Goal: Information Seeking & Learning: Stay updated

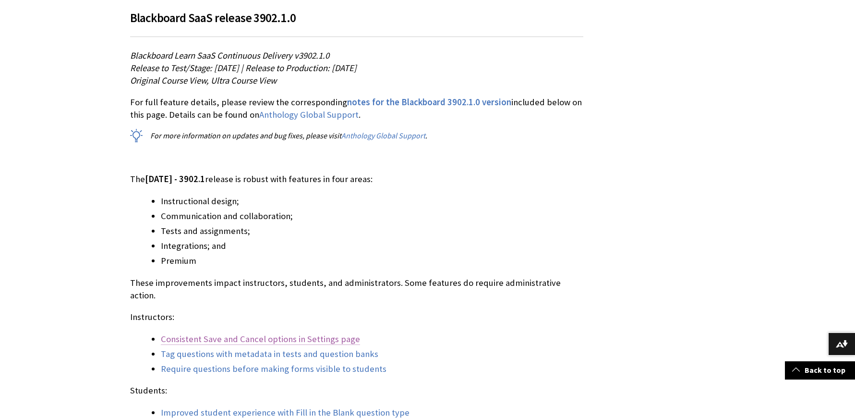
scroll to position [816, 0]
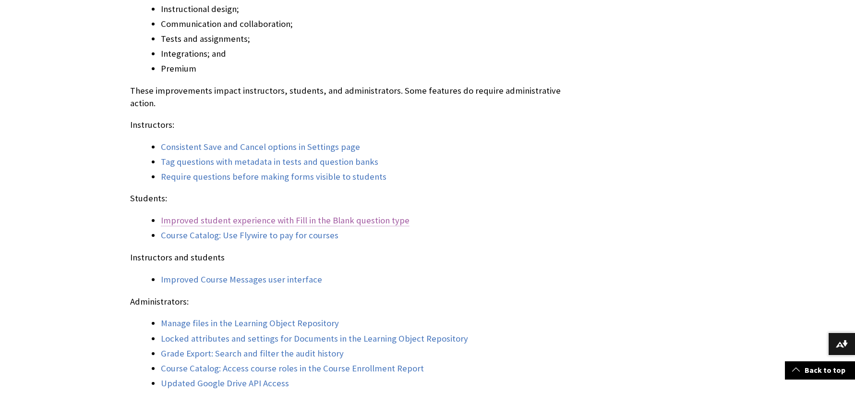
click at [282, 215] on link "Improved student experience with Fill in the Blank question type" at bounding box center [285, 221] width 249 height 12
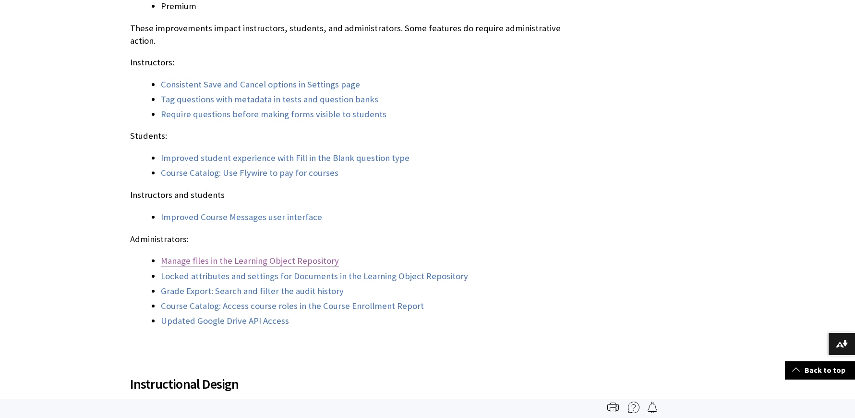
scroll to position [864, 0]
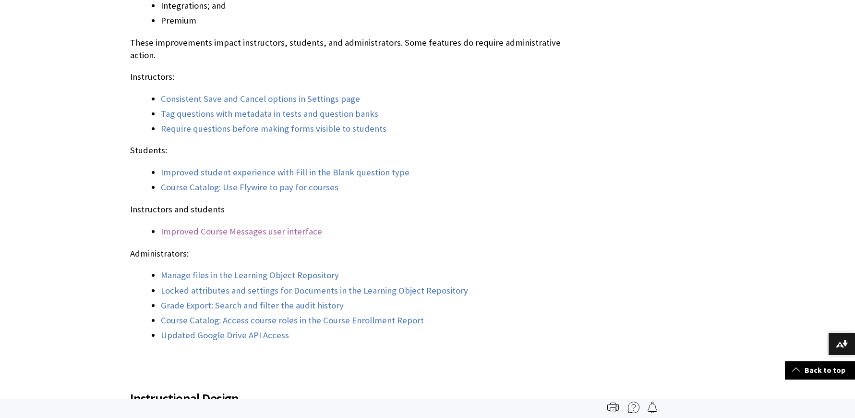
click at [242, 226] on link "Improved Course Messages user interface" at bounding box center [241, 232] width 161 height 12
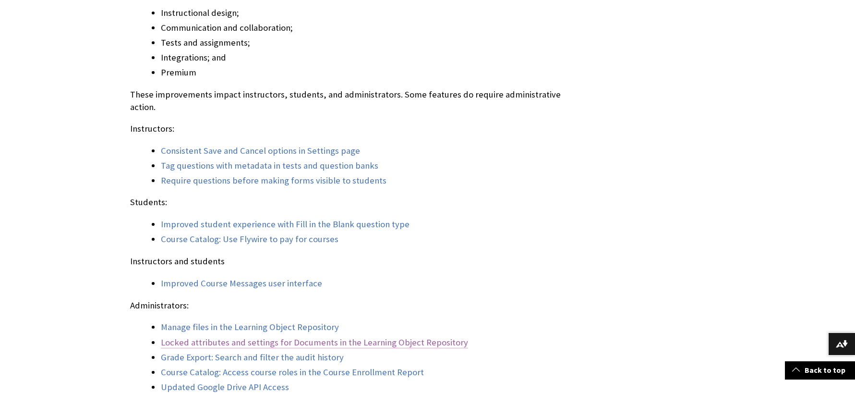
scroll to position [861, 0]
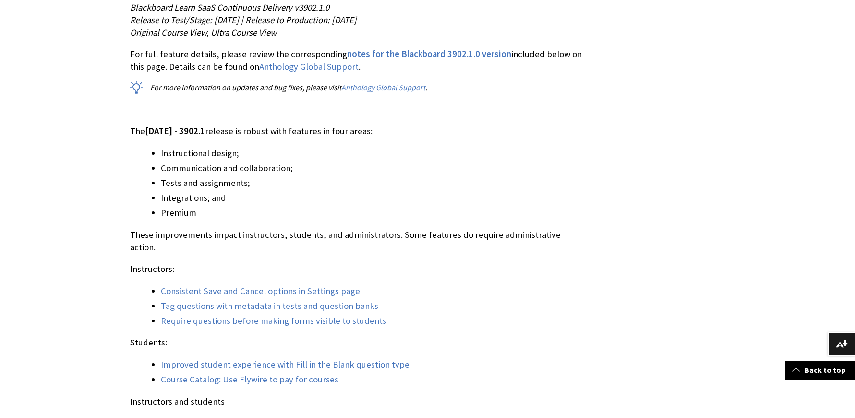
scroll to position [816, 0]
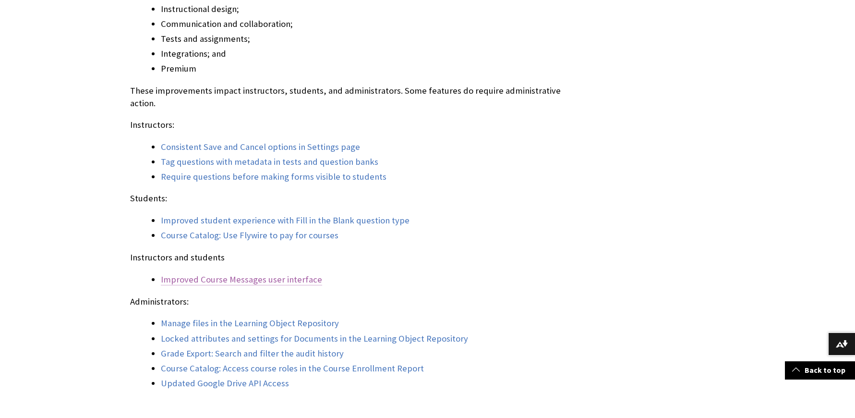
click at [202, 274] on link "Improved Course Messages user interface" at bounding box center [241, 280] width 161 height 12
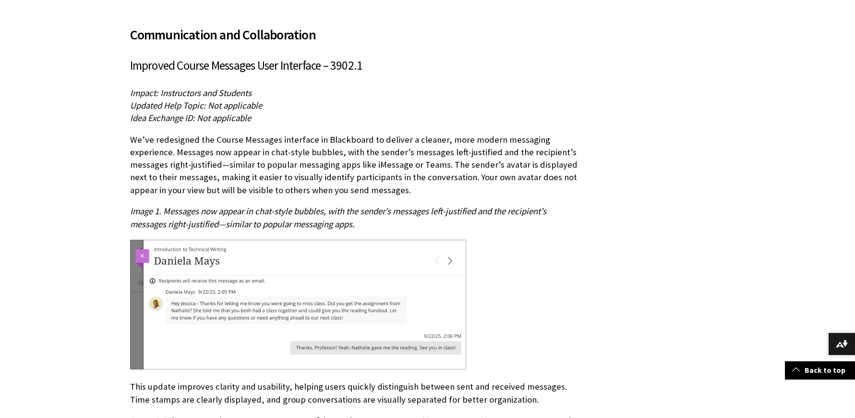
scroll to position [2926, 0]
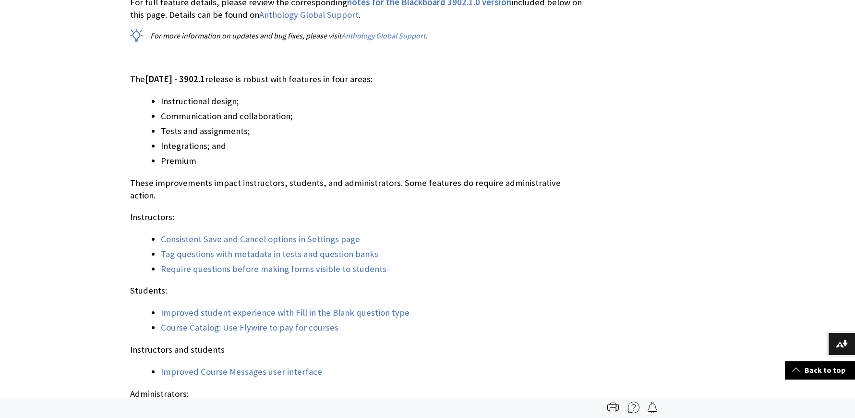
scroll to position [720, 0]
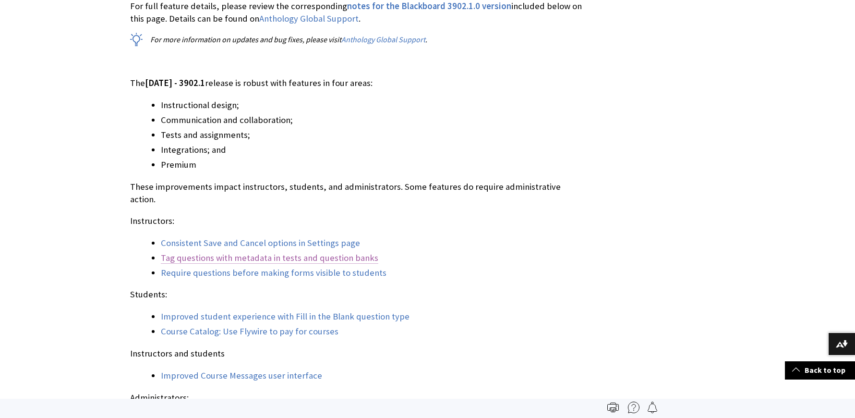
click at [240, 252] on link "Tag questions with metadata in tests and question banks" at bounding box center [270, 258] width 218 height 12
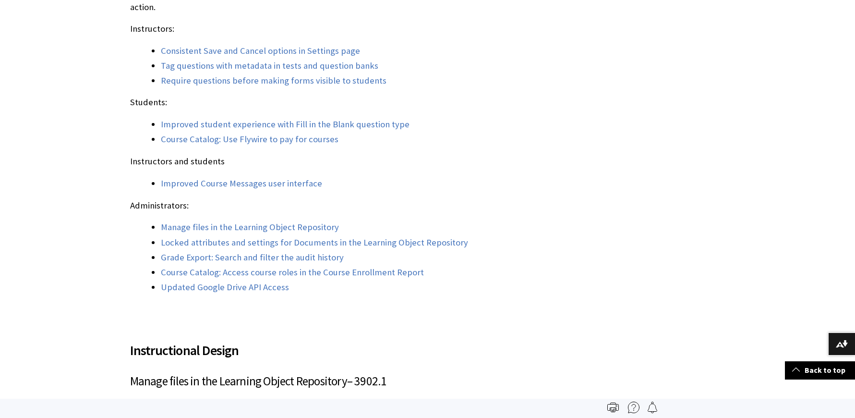
scroll to position [864, 0]
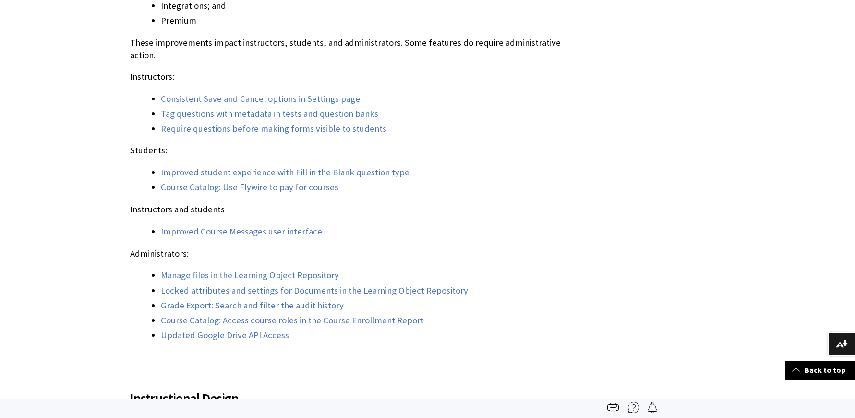
click at [489, 247] on p "Administrators:" at bounding box center [356, 253] width 453 height 12
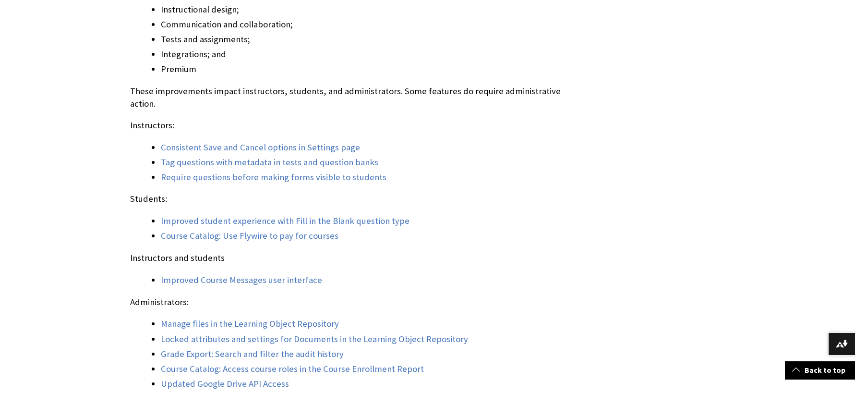
scroll to position [816, 0]
